Goal: Task Accomplishment & Management: Manage account settings

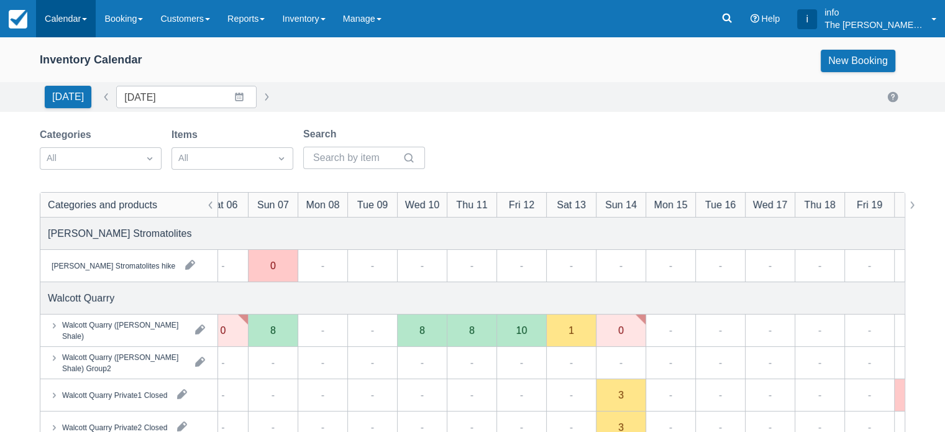
click at [60, 22] on link "Calendar" at bounding box center [66, 18] width 60 height 37
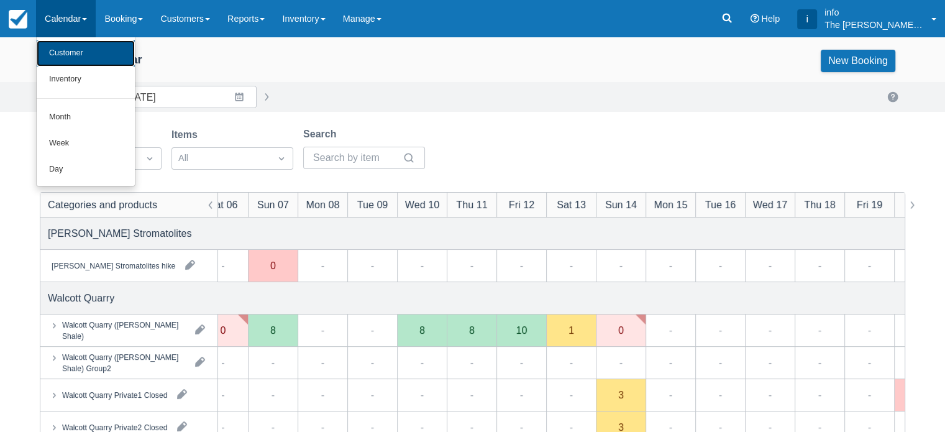
click at [71, 60] on link "Customer" at bounding box center [86, 53] width 98 height 26
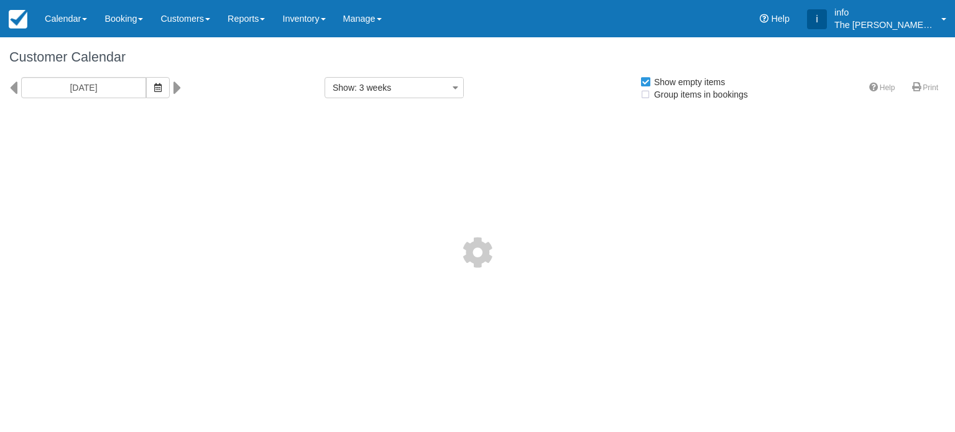
select select
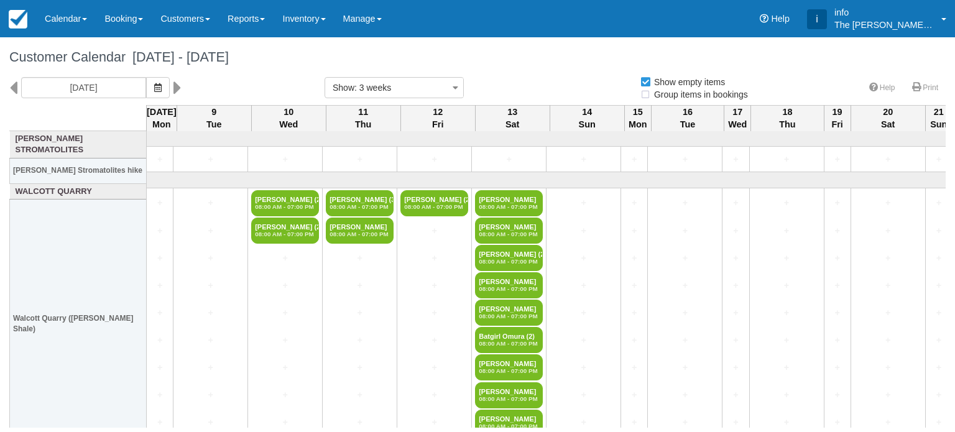
select select
click at [175, 18] on link "Customers" at bounding box center [185, 18] width 67 height 37
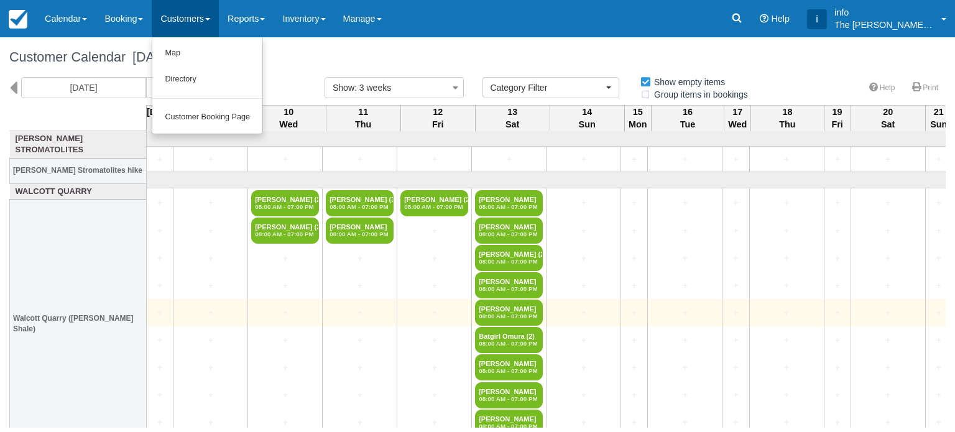
click at [371, 319] on td "+" at bounding box center [360, 312] width 75 height 27
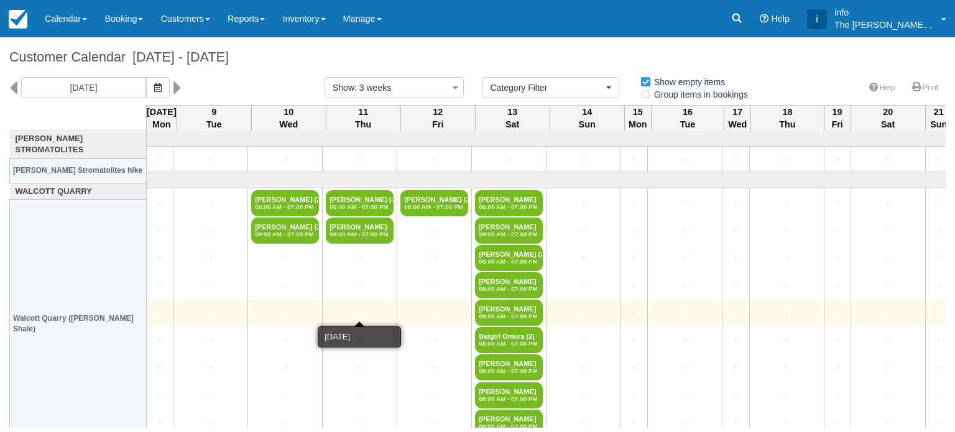
scroll to position [124, 0]
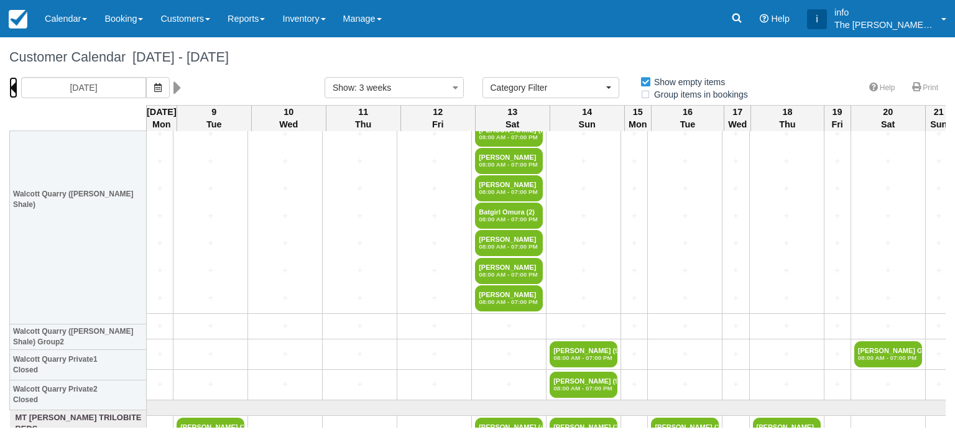
click at [15, 86] on icon at bounding box center [13, 87] width 8 height 21
type input "Mon 18 August 2025"
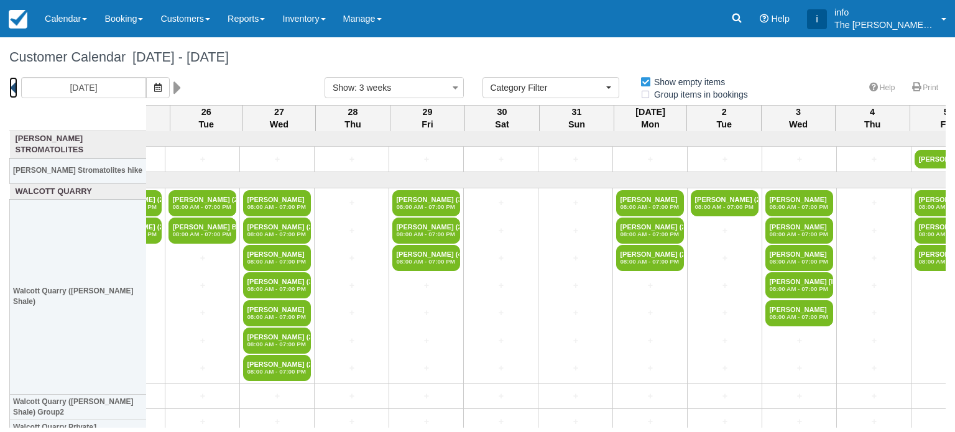
scroll to position [0, 699]
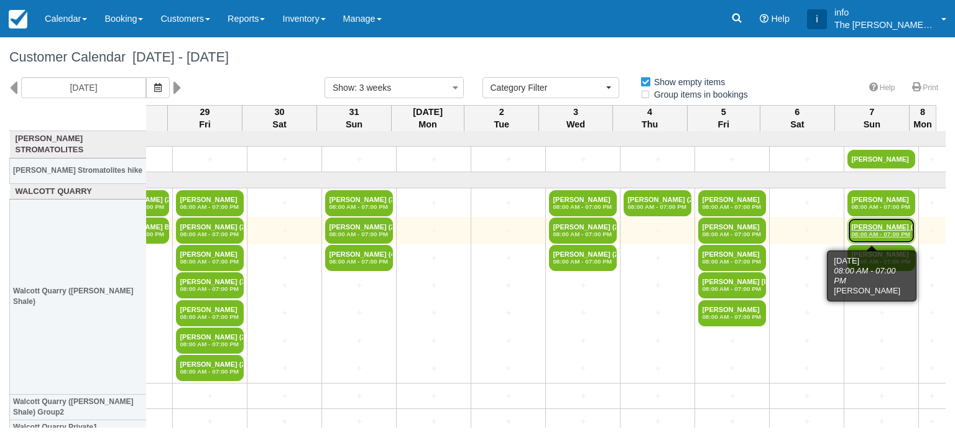
click at [865, 232] on em "08:00 AM - 07:00 PM" at bounding box center [881, 234] width 60 height 7
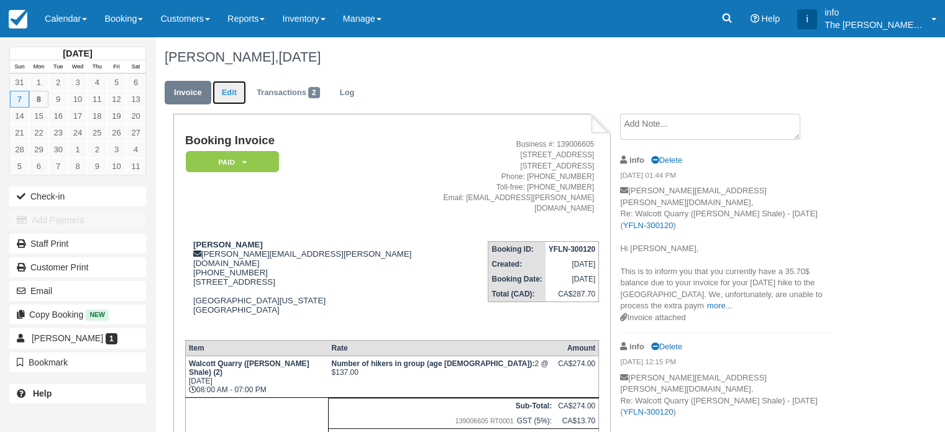
click at [226, 95] on link "Edit" at bounding box center [230, 93] width 34 height 24
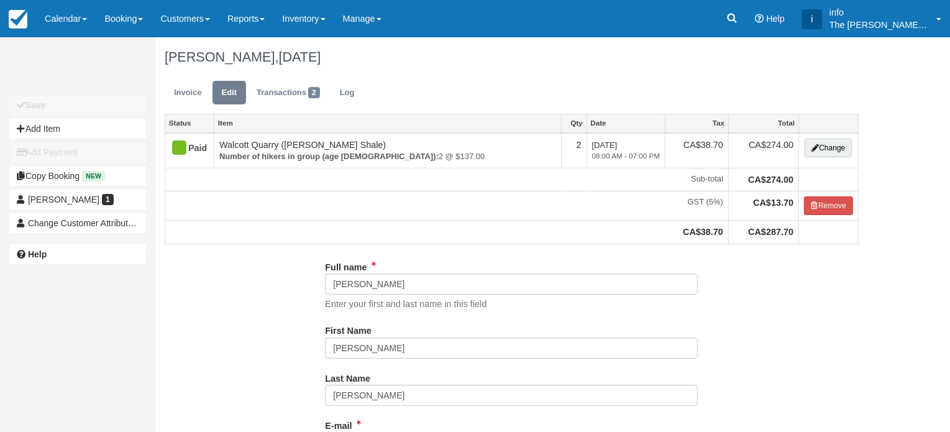
type input "(541) 760-7756"
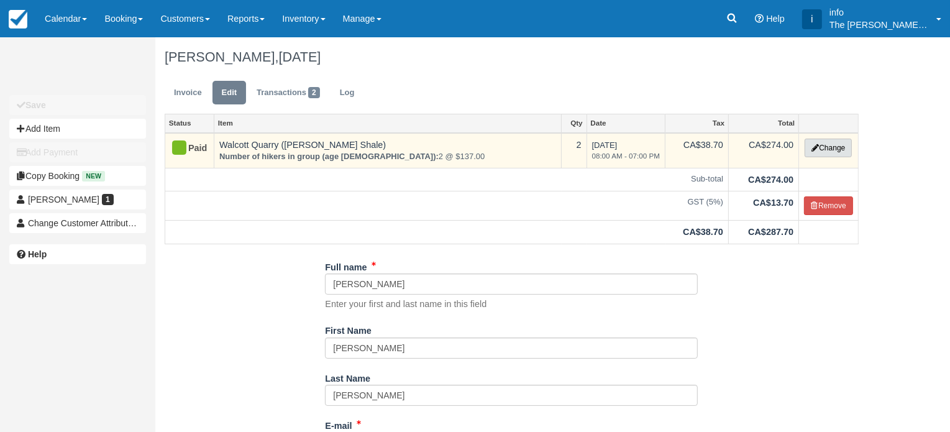
click at [812, 149] on icon "button" at bounding box center [815, 147] width 7 height 7
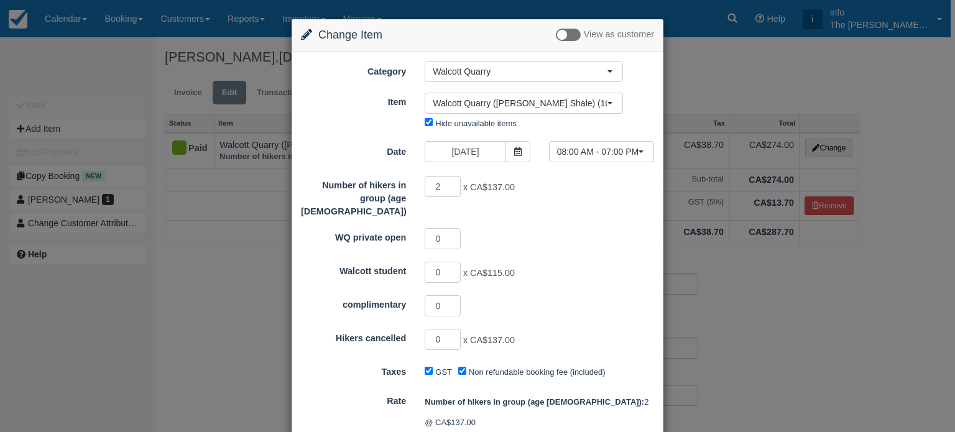
scroll to position [186, 0]
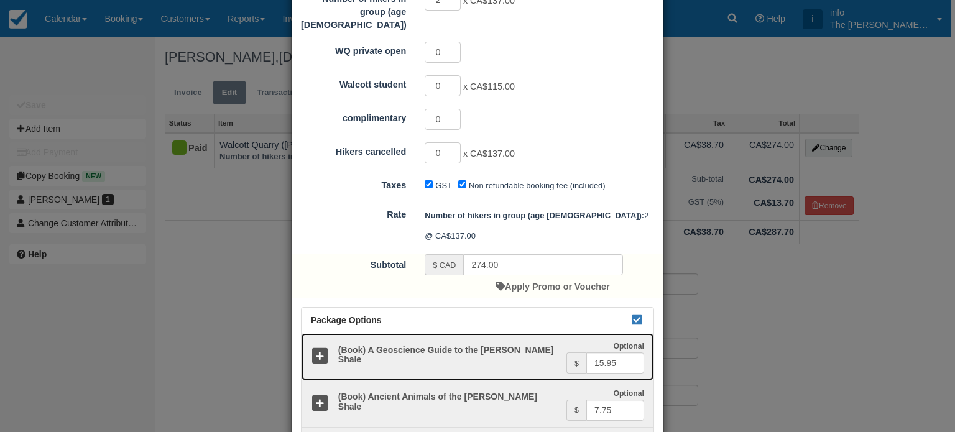
click at [321, 347] on icon at bounding box center [320, 356] width 18 height 18
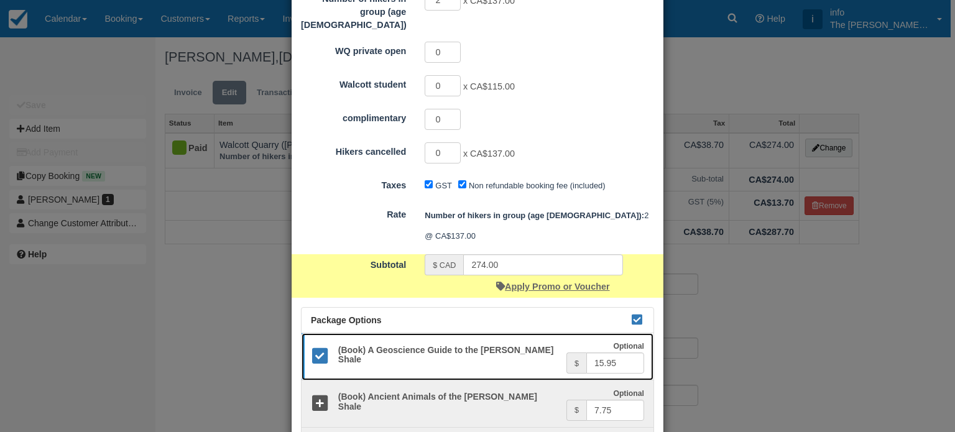
scroll to position [275, 0]
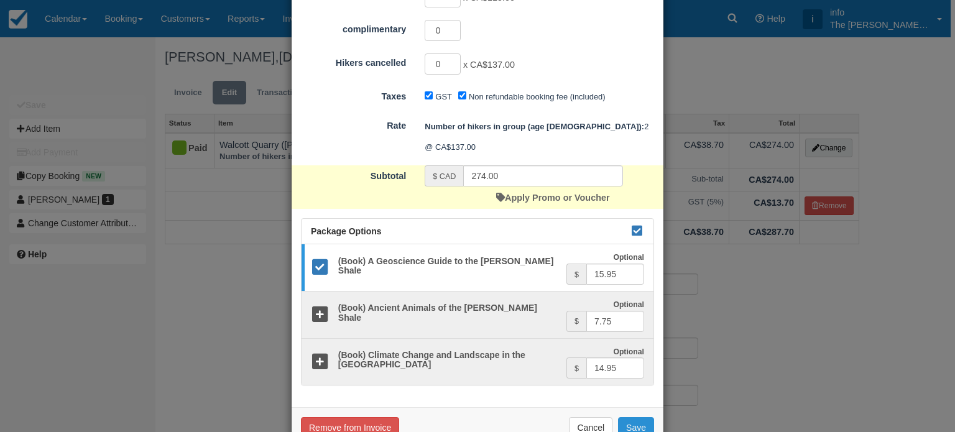
click at [630, 417] on button "Save" at bounding box center [636, 427] width 36 height 21
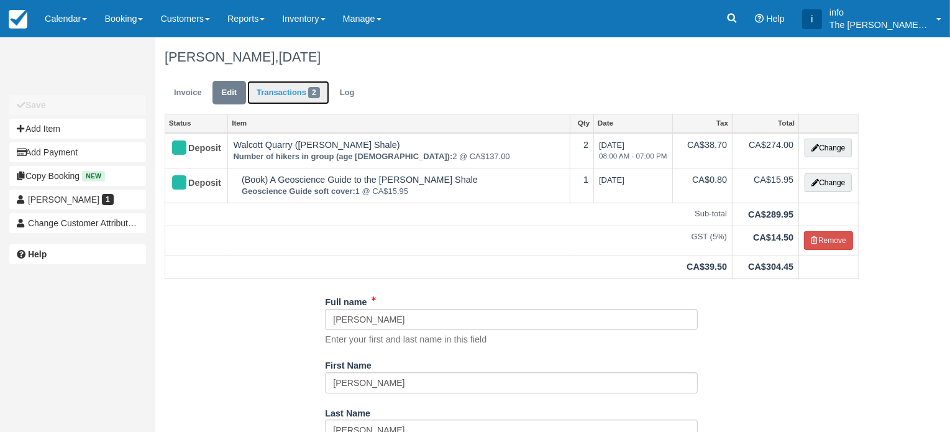
click at [291, 90] on link "Transactions 2" at bounding box center [288, 93] width 82 height 24
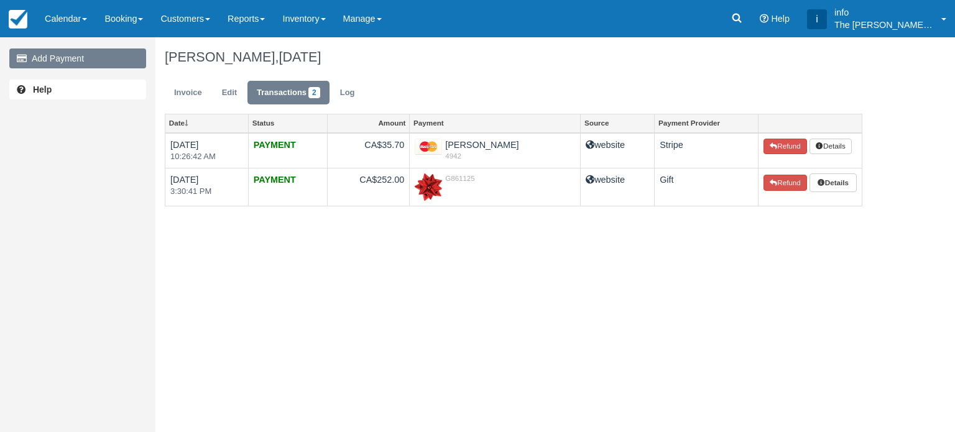
click at [82, 62] on link "Add Payment" at bounding box center [77, 58] width 137 height 20
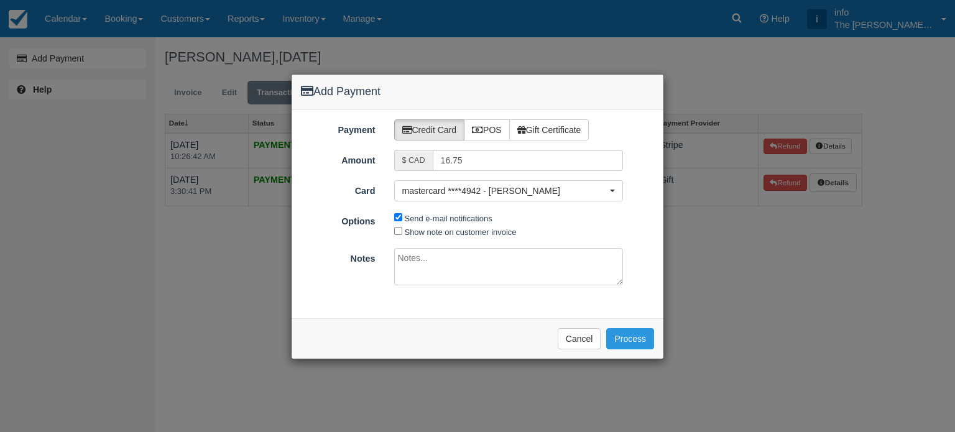
click at [399, 235] on span "Show note on customer invoice" at bounding box center [508, 231] width 229 height 14
click at [395, 231] on input "Show note on customer invoice" at bounding box center [398, 231] width 8 height 8
checkbox input "true"
click at [643, 339] on button "Process" at bounding box center [630, 338] width 48 height 21
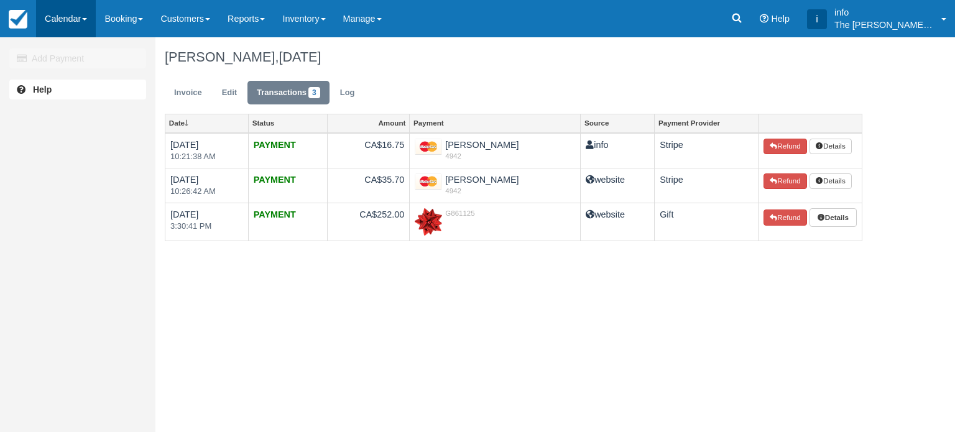
click at [66, 15] on link "Calendar" at bounding box center [66, 18] width 60 height 37
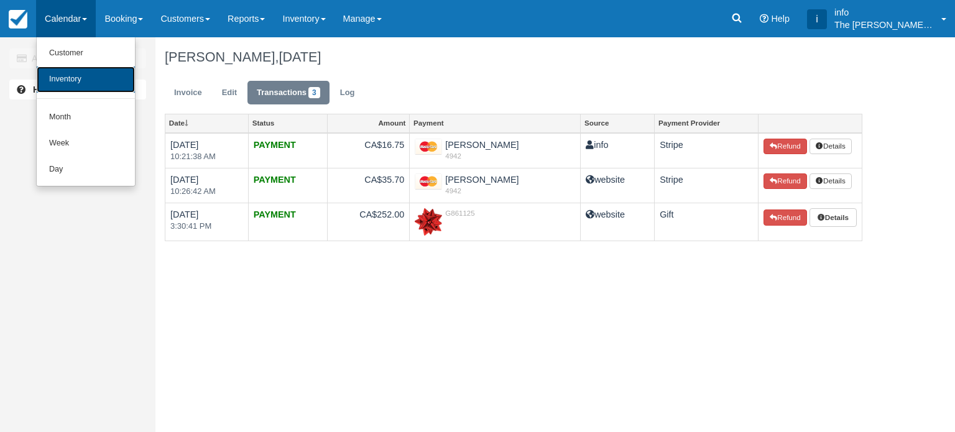
click at [71, 76] on link "Inventory" at bounding box center [86, 79] width 98 height 26
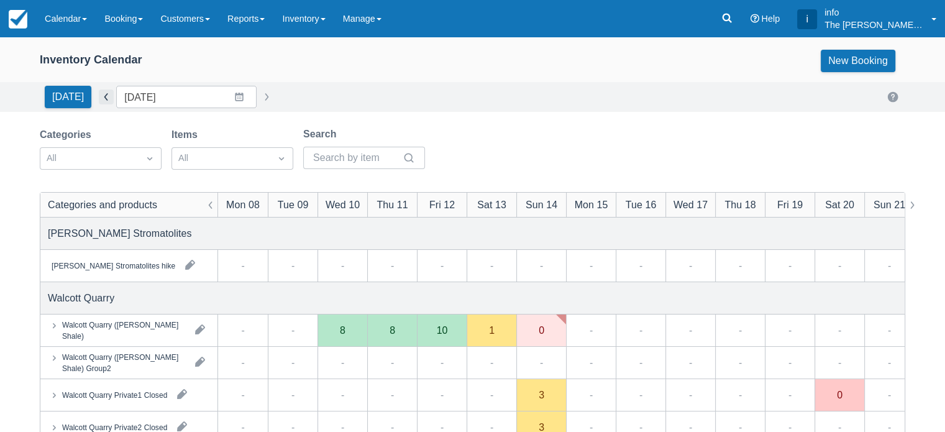
click at [104, 101] on button "button" at bounding box center [106, 96] width 15 height 15
type input "Mon 11 August 2025"
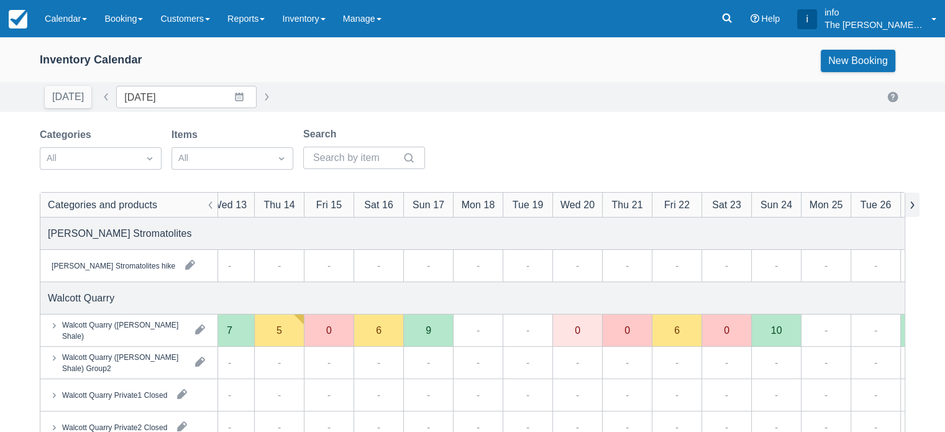
click at [910, 204] on button "button" at bounding box center [912, 205] width 15 height 24
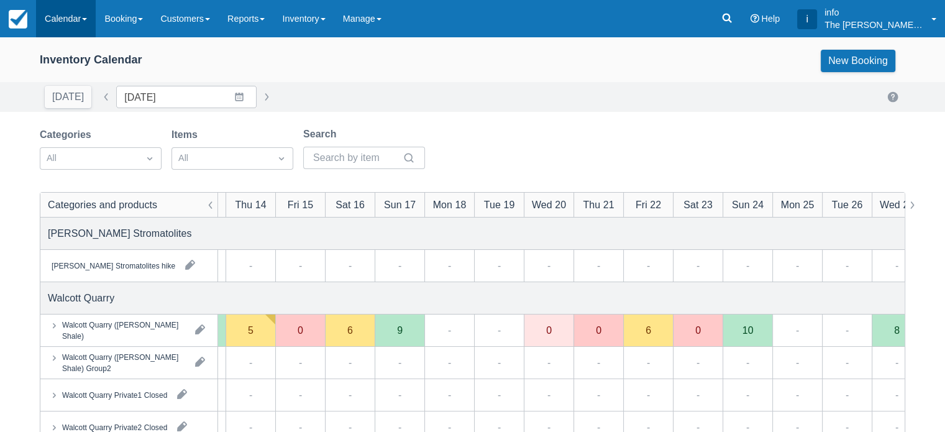
click at [68, 20] on link "Calendar" at bounding box center [66, 18] width 60 height 37
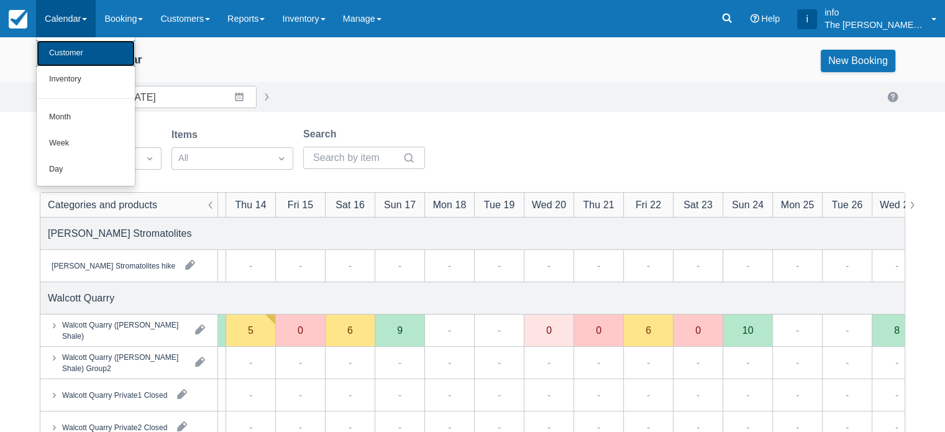
click at [73, 55] on link "Customer" at bounding box center [86, 53] width 98 height 26
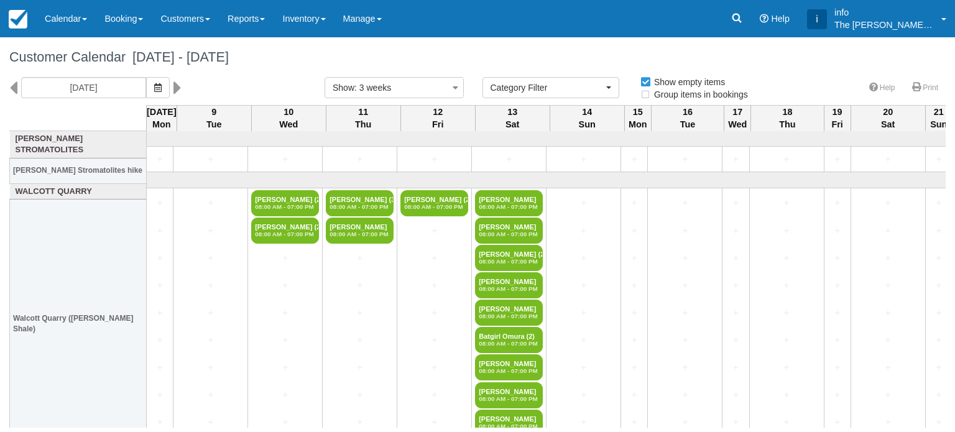
select select
click at [13, 90] on icon at bounding box center [13, 87] width 8 height 21
type input "[DATE]"
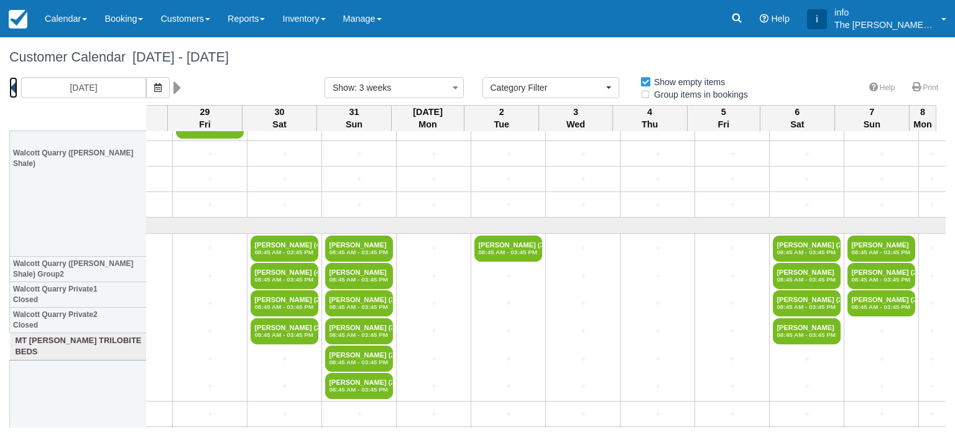
scroll to position [249, 699]
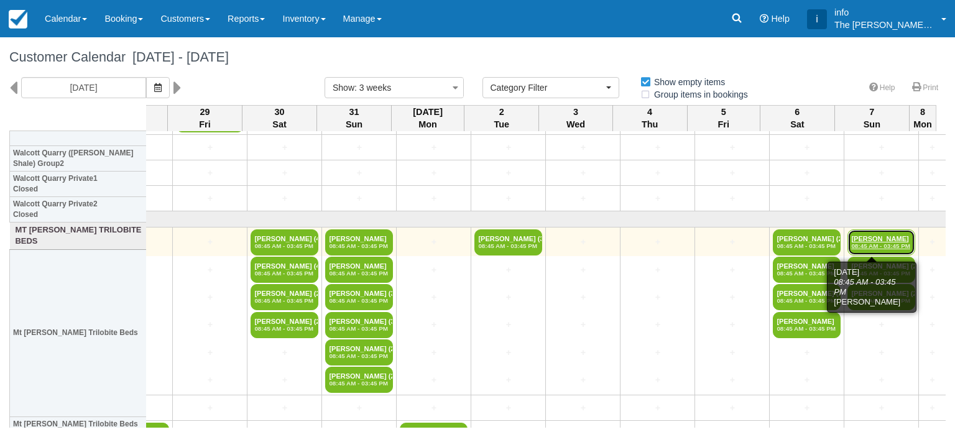
click at [856, 244] on em "08:45 AM - 03:45 PM" at bounding box center [881, 245] width 60 height 7
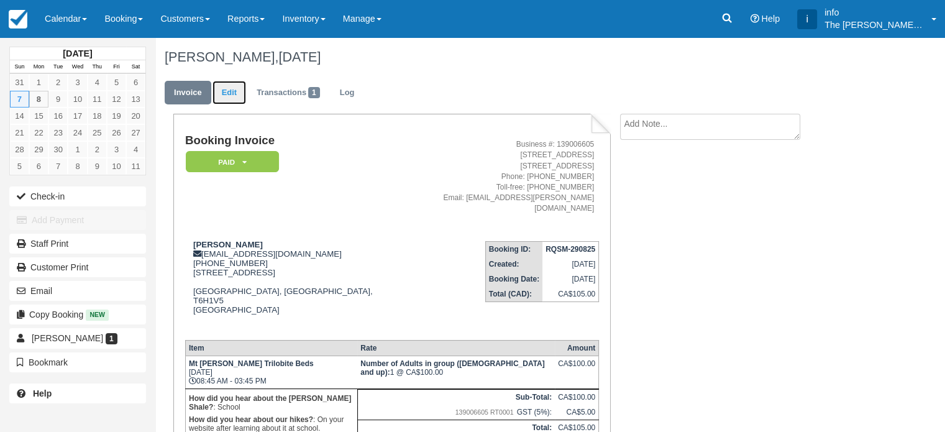
click at [224, 97] on link "Edit" at bounding box center [230, 93] width 34 height 24
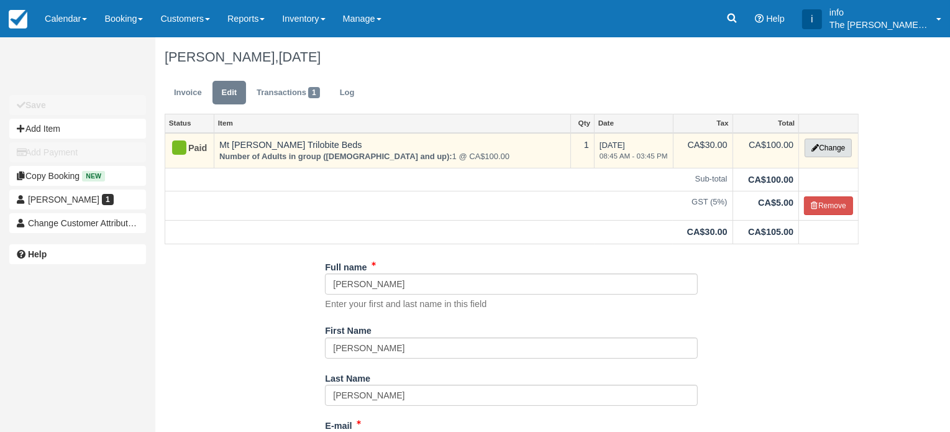
click at [835, 149] on button "Change" at bounding box center [828, 148] width 47 height 19
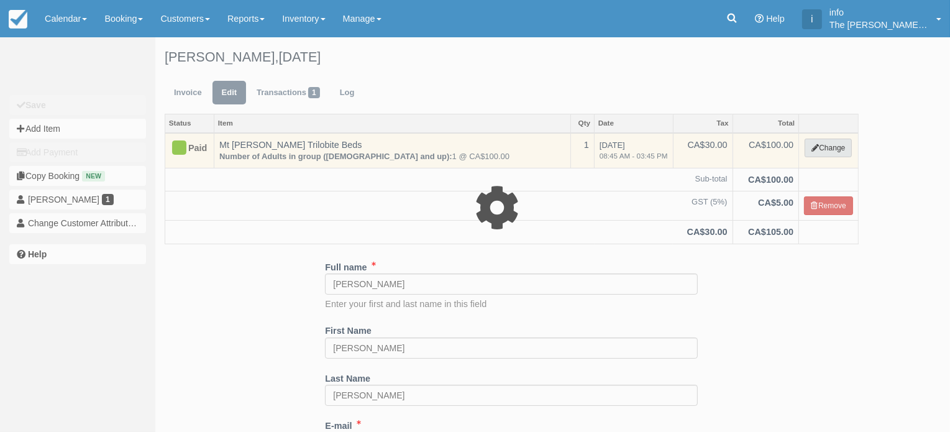
select select "3"
type input "100.00"
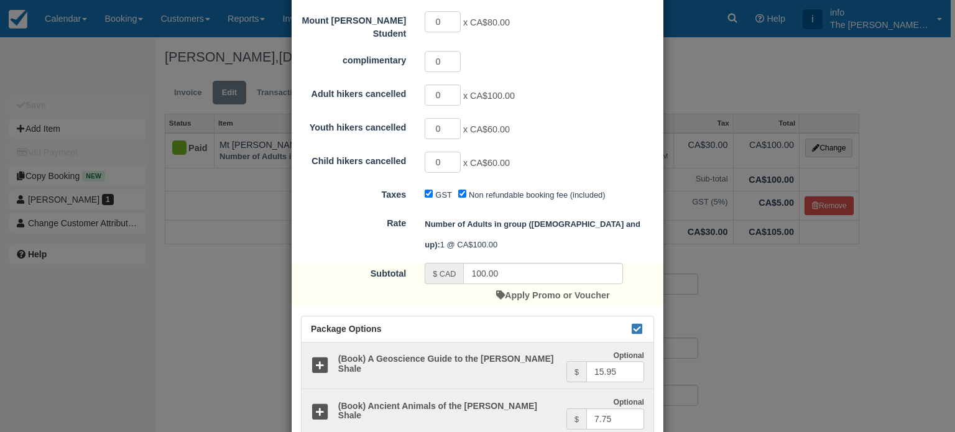
scroll to position [454, 0]
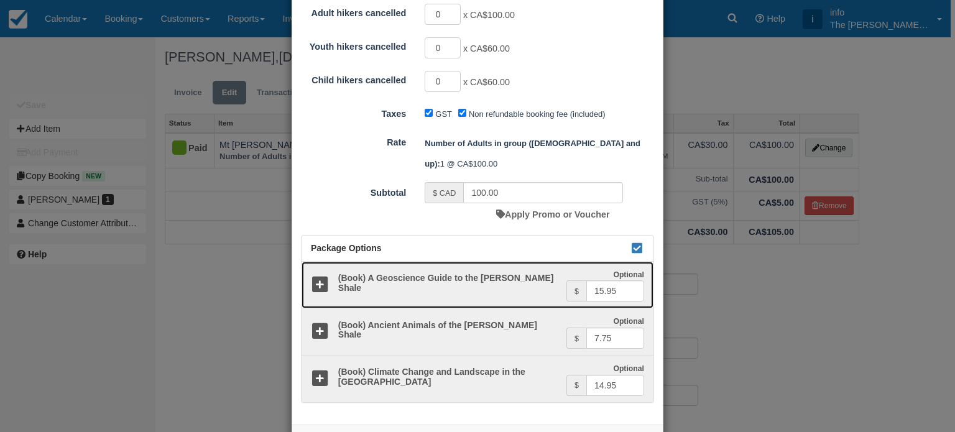
click at [314, 276] on icon at bounding box center [320, 285] width 18 height 18
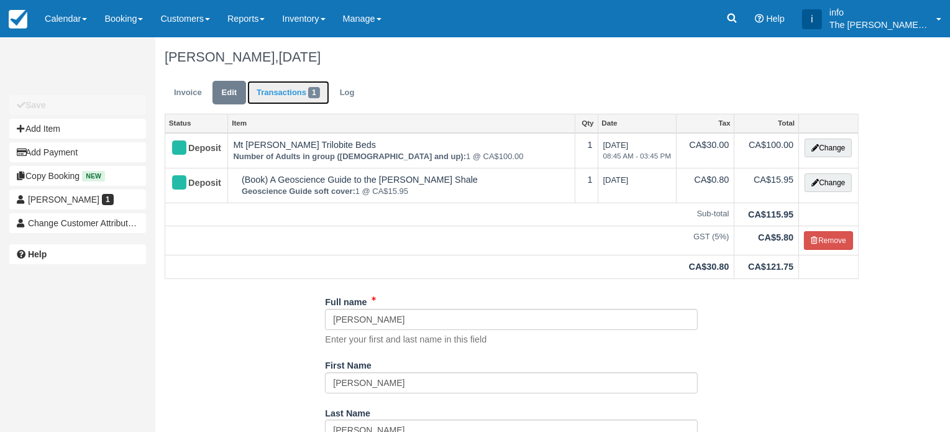
click at [291, 92] on link "Transactions 1" at bounding box center [288, 93] width 82 height 24
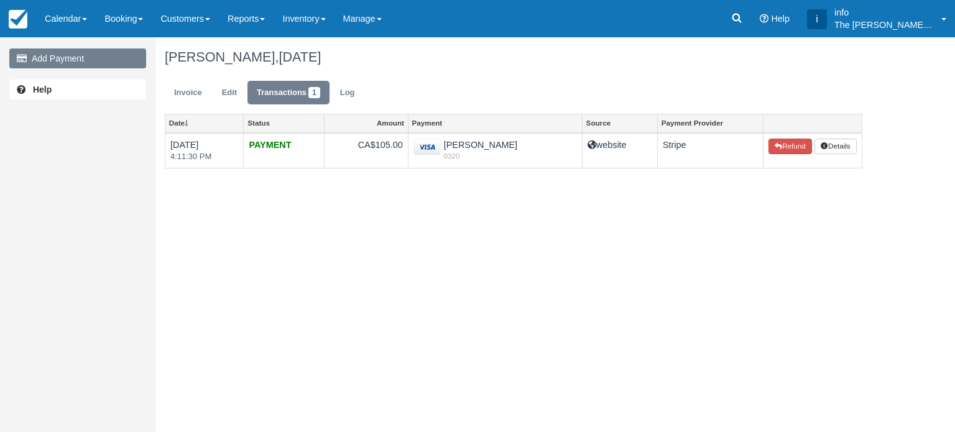
click at [73, 59] on link "Add Payment" at bounding box center [77, 58] width 137 height 20
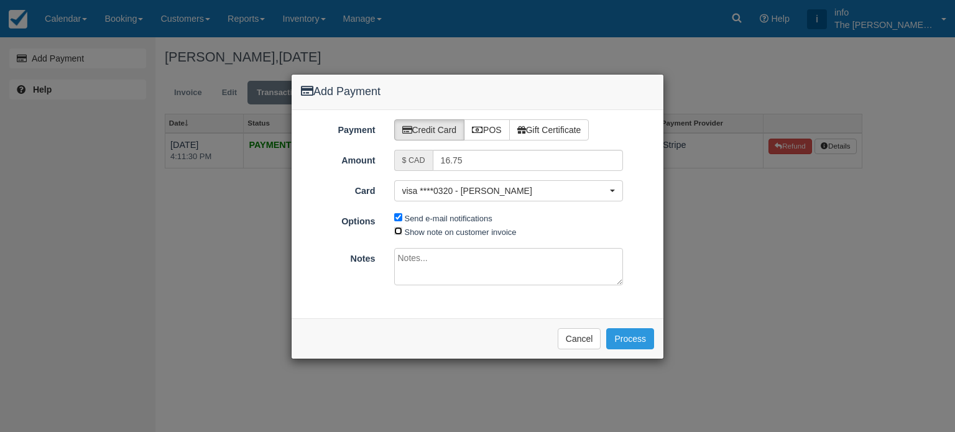
click at [395, 229] on input "Show note on customer invoice" at bounding box center [398, 231] width 8 height 8
checkbox input "true"
click at [625, 342] on button "Process" at bounding box center [630, 338] width 48 height 21
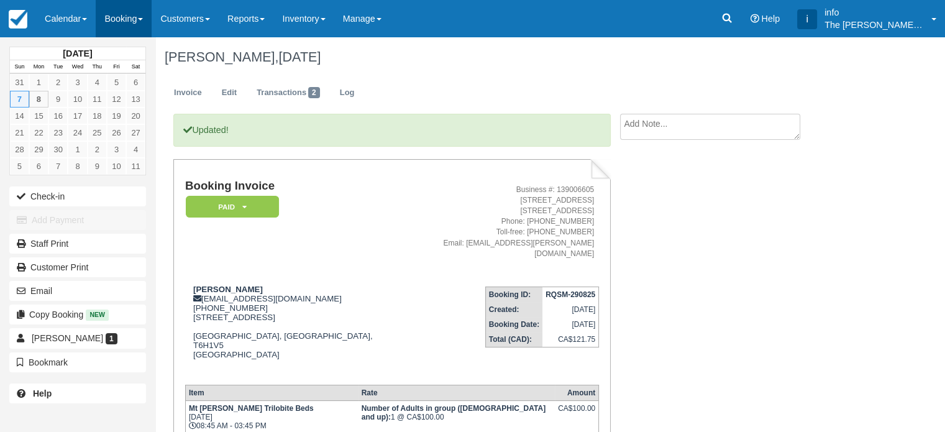
click at [133, 19] on link "Booking" at bounding box center [124, 18] width 56 height 37
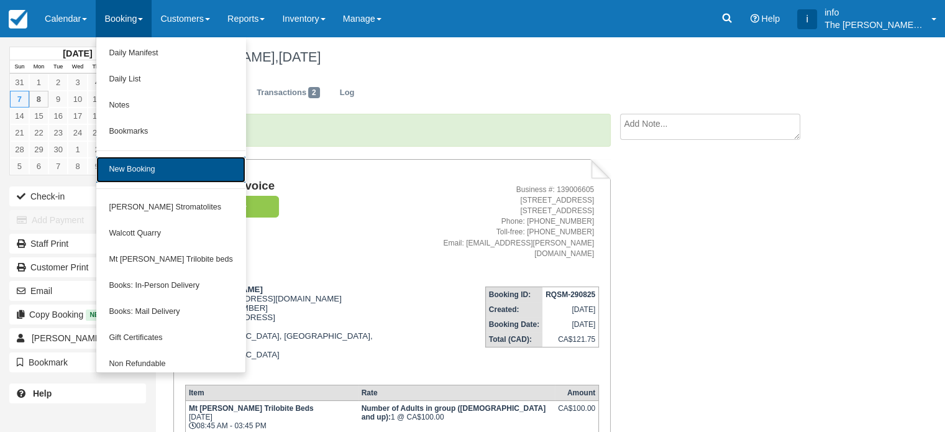
click at [133, 162] on link "New Booking" at bounding box center [170, 170] width 149 height 26
